Goal: Find contact information: Obtain details needed to contact an individual or organization

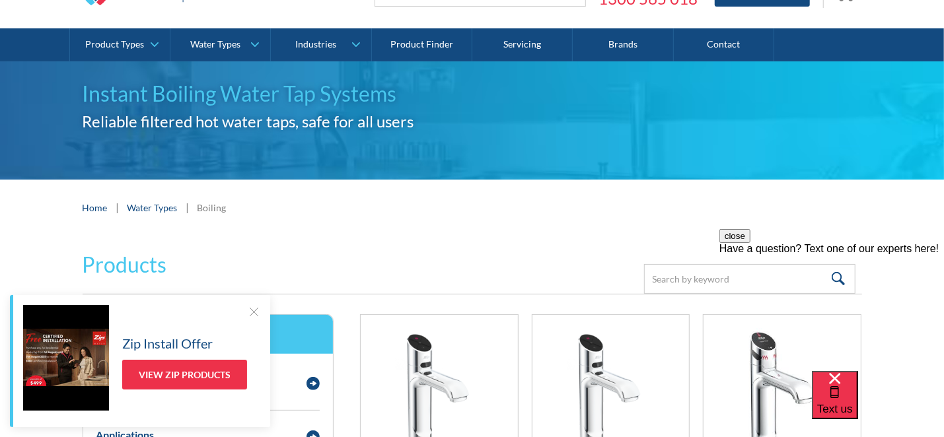
scroll to position [66, 0]
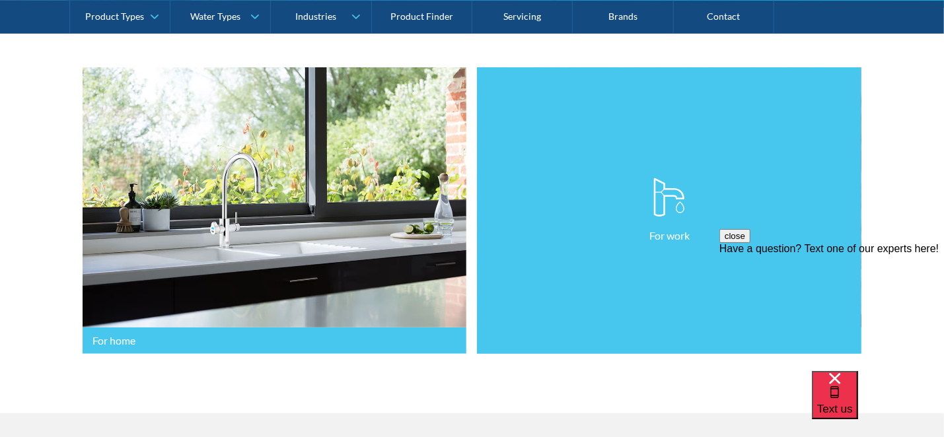
click at [677, 233] on p "For work" at bounding box center [669, 236] width 40 height 16
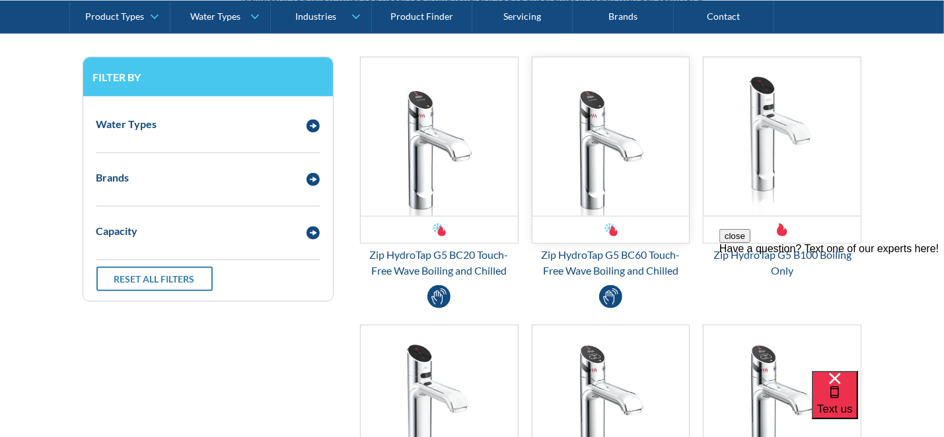
scroll to position [727, 0]
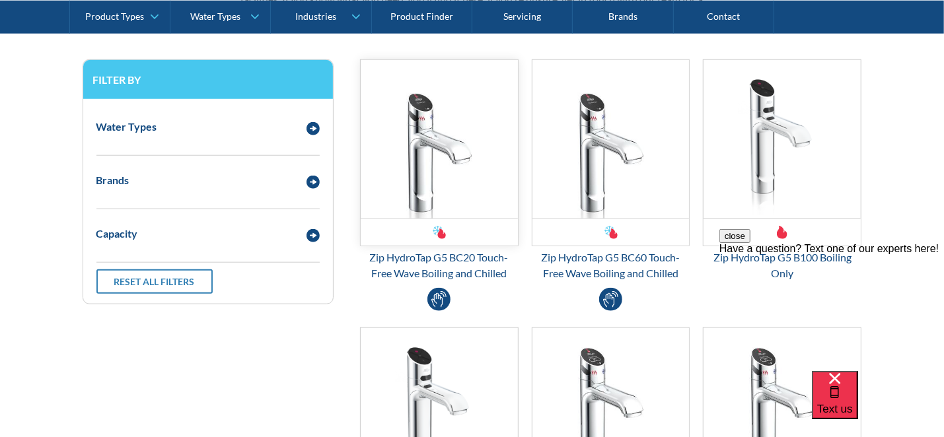
click at [414, 161] on img "Email Form 3" at bounding box center [439, 139] width 157 height 159
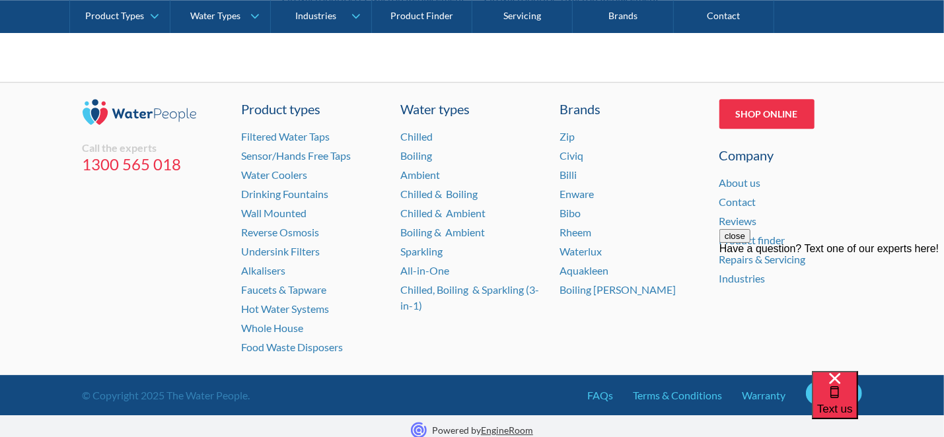
scroll to position [2110, 0]
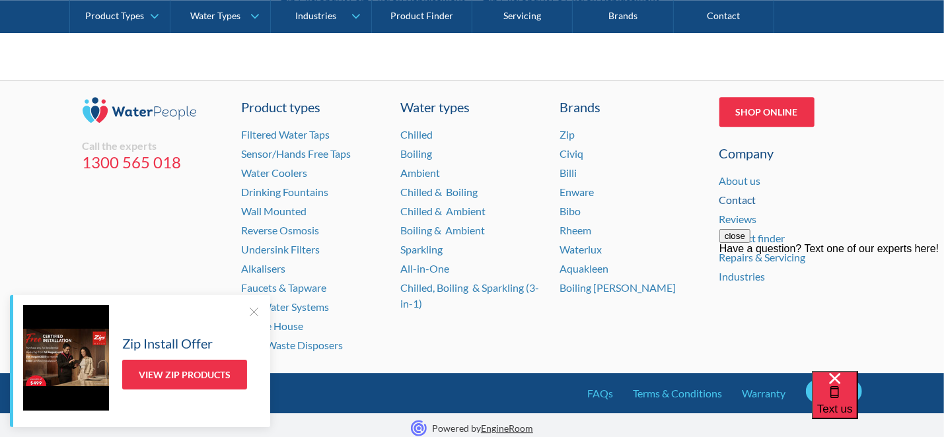
click at [745, 194] on link "Contact" at bounding box center [738, 200] width 37 height 13
click at [251, 311] on div at bounding box center [253, 311] width 13 height 13
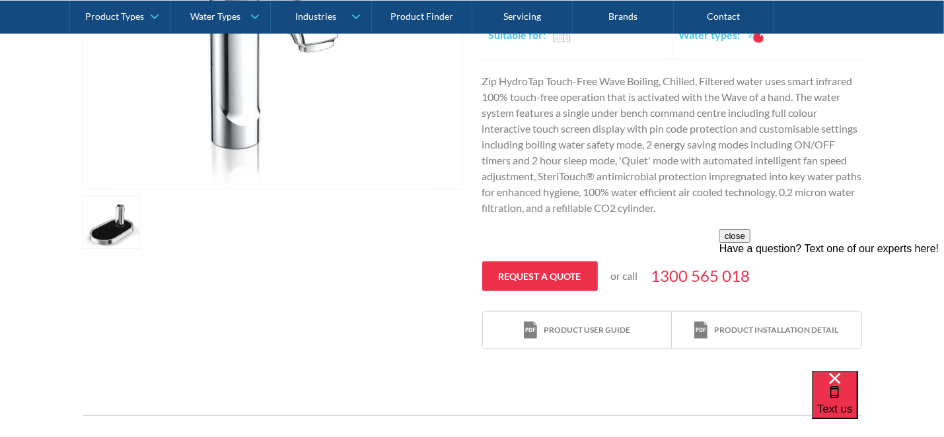
scroll to position [392, 0]
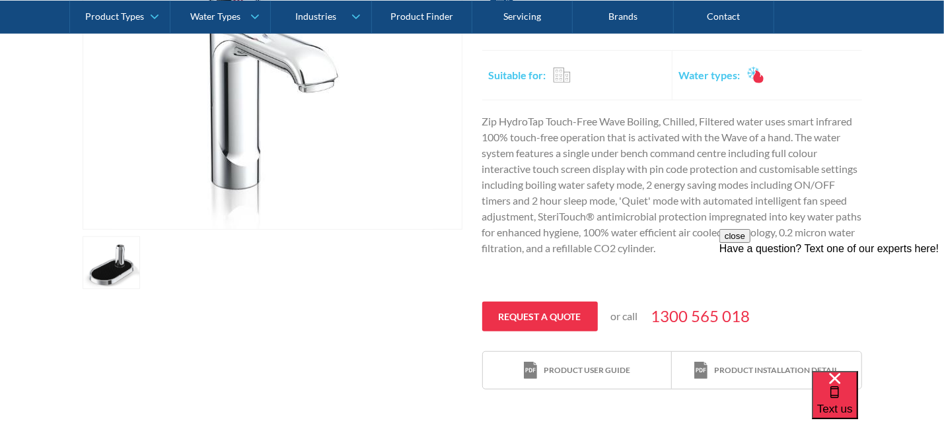
click at [106, 262] on link "open lightbox" at bounding box center [112, 263] width 58 height 53
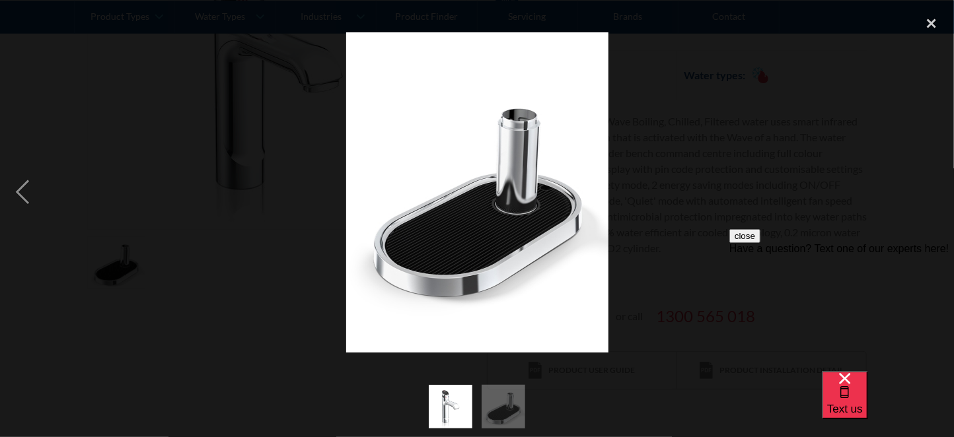
click at [455, 409] on img "show item 1 of 2" at bounding box center [451, 407] width 44 height 44
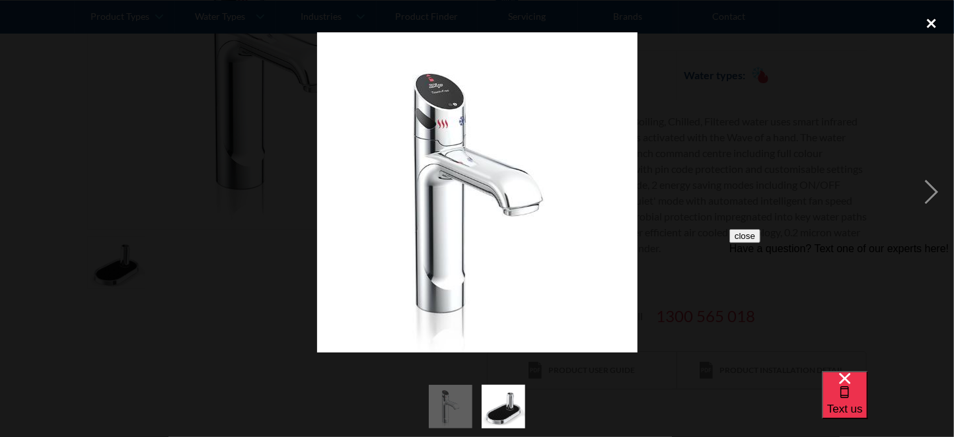
click at [933, 24] on div "close lightbox" at bounding box center [931, 23] width 45 height 29
